Goal: Task Accomplishment & Management: Use online tool/utility

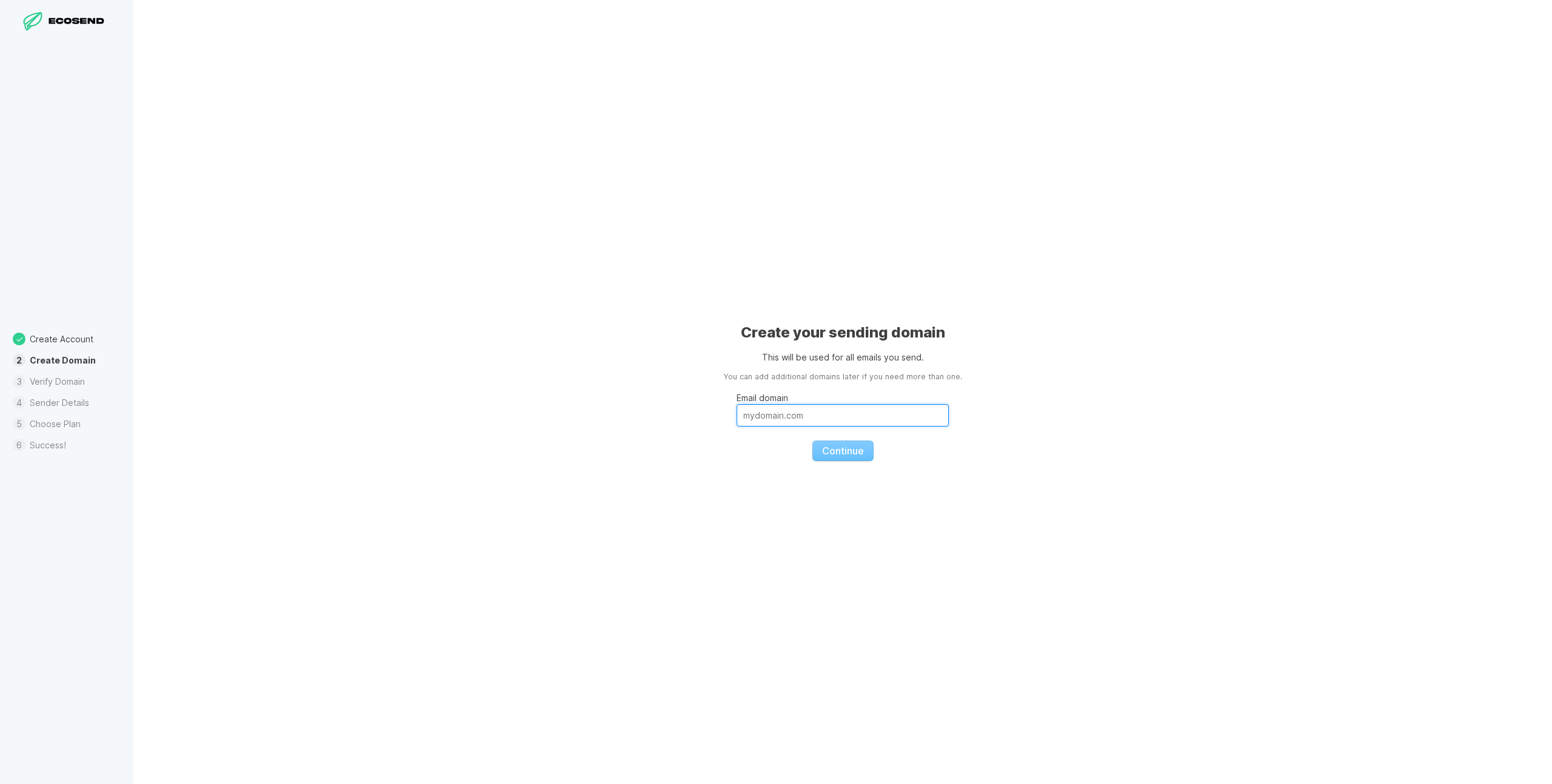
click at [792, 418] on input "Email domain" at bounding box center [843, 415] width 212 height 22
click at [43, 381] on li "Verify Domain" at bounding box center [66, 381] width 133 height 21
click at [64, 18] on icon at bounding box center [78, 21] width 60 height 9
click at [767, 415] on input "Email domain" at bounding box center [843, 415] width 212 height 22
